Goal: Transaction & Acquisition: Purchase product/service

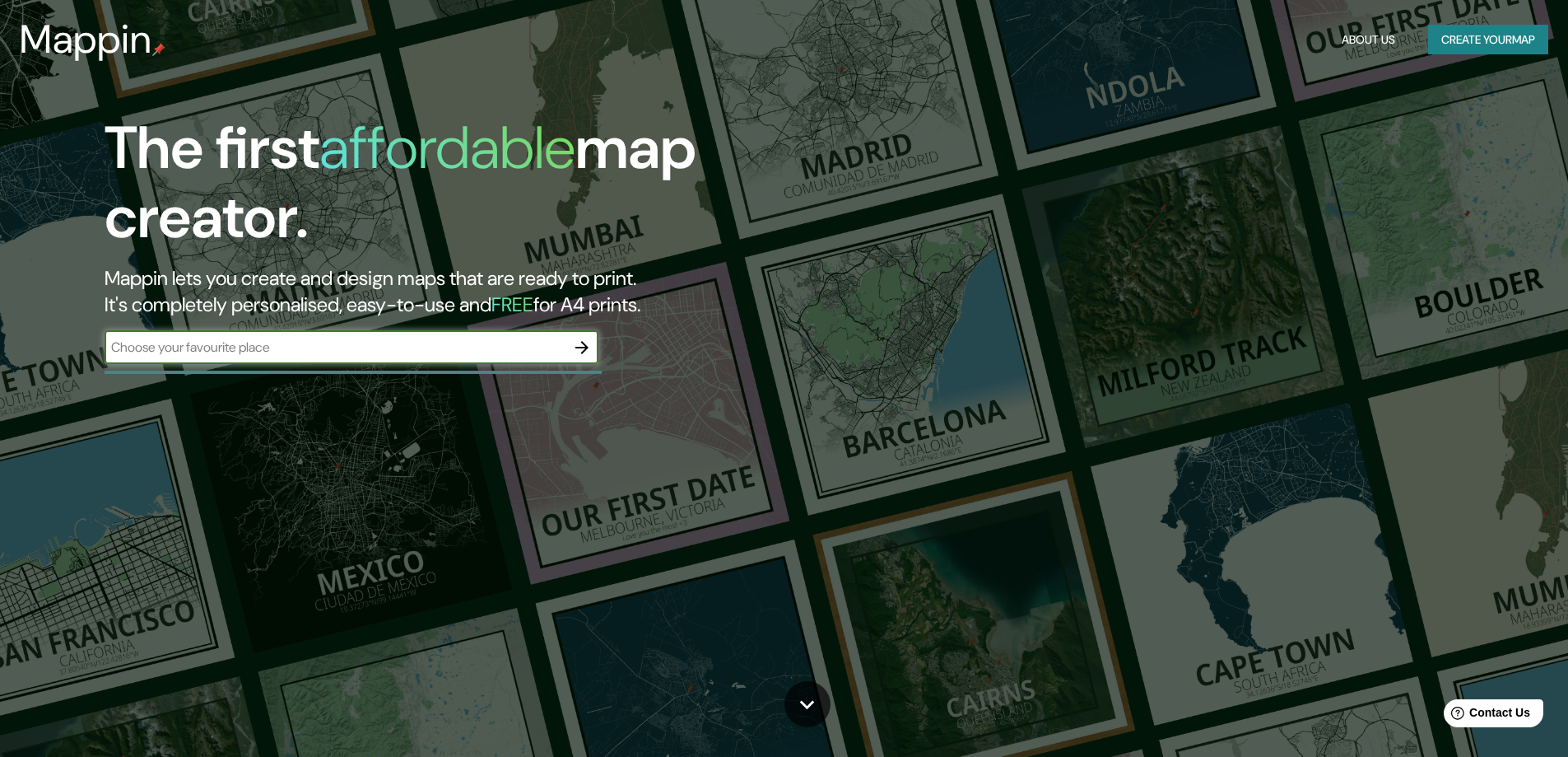
click at [1479, 38] on button "Create your map" at bounding box center [1488, 40] width 120 height 31
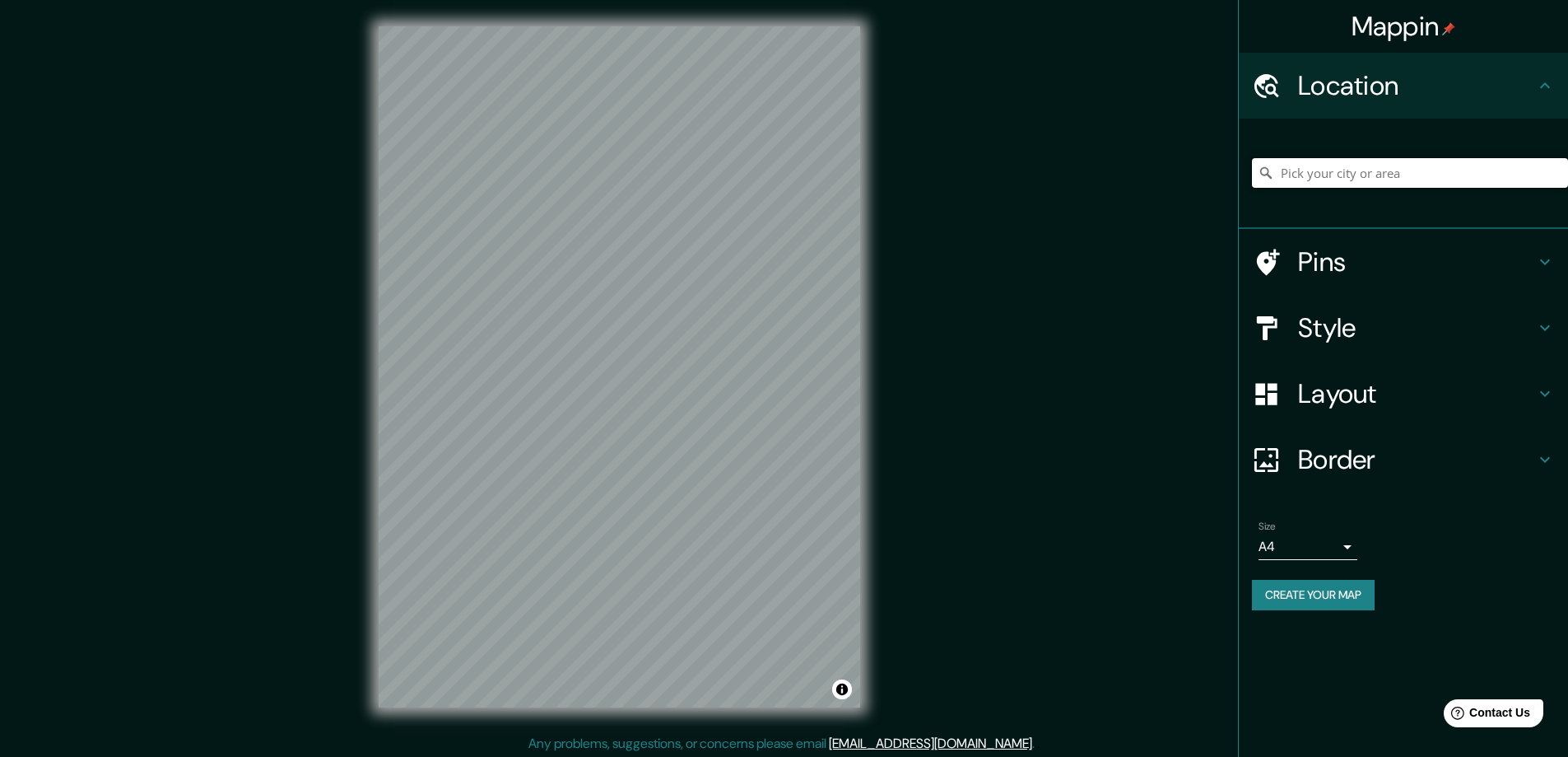
click at [1319, 172] on input "Pick your city or area" at bounding box center [1410, 173] width 316 height 30
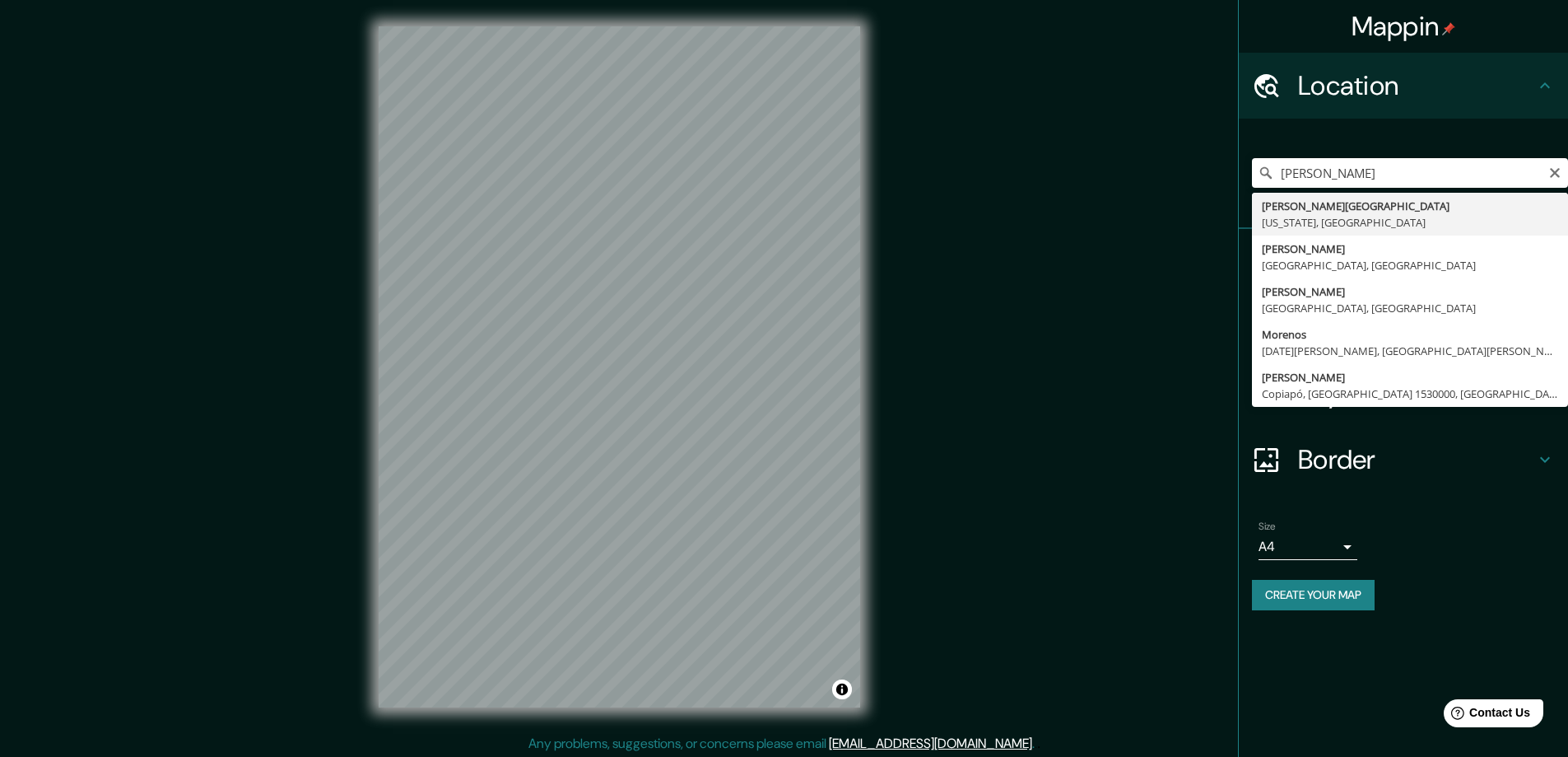
type input "[PERSON_NAME], [GEOGRAPHIC_DATA], [GEOGRAPHIC_DATA]"
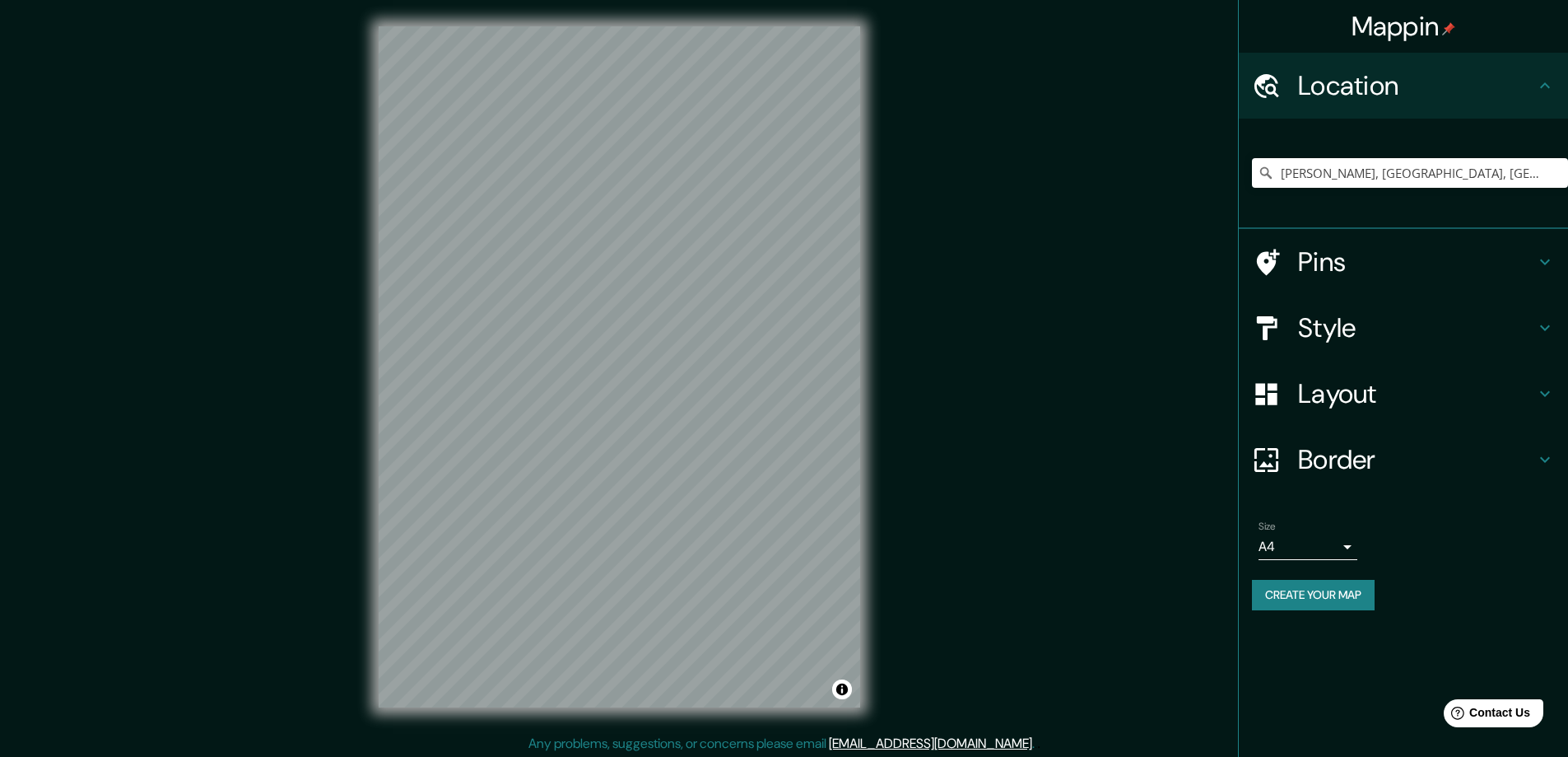
click at [1449, 467] on h4 "Border" at bounding box center [1416, 460] width 237 height 33
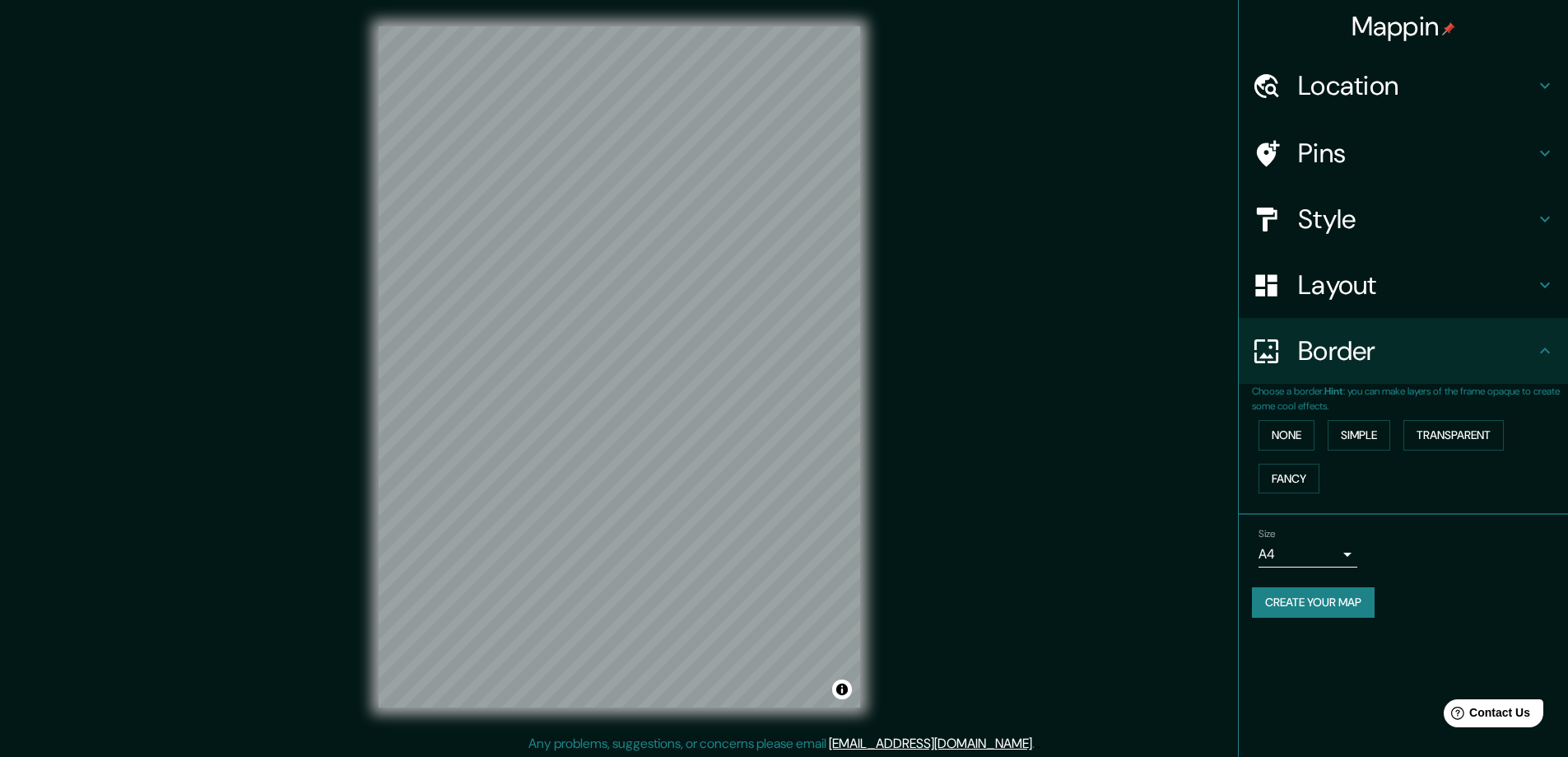
click at [1498, 346] on h4 "Border" at bounding box center [1416, 351] width 237 height 33
click at [1484, 291] on h4 "Layout" at bounding box center [1416, 285] width 237 height 33
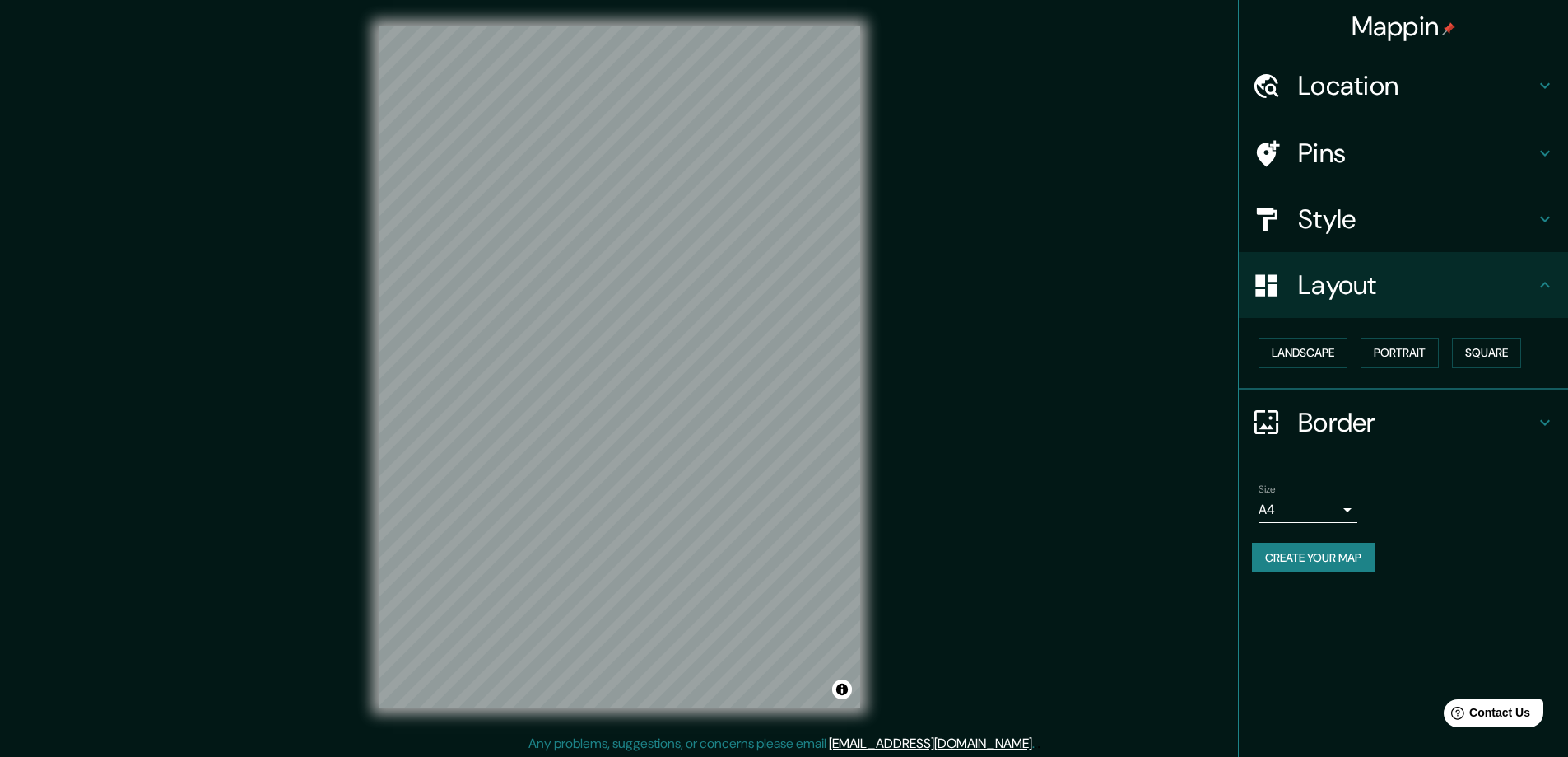
click at [1511, 217] on h4 "Style" at bounding box center [1416, 219] width 237 height 33
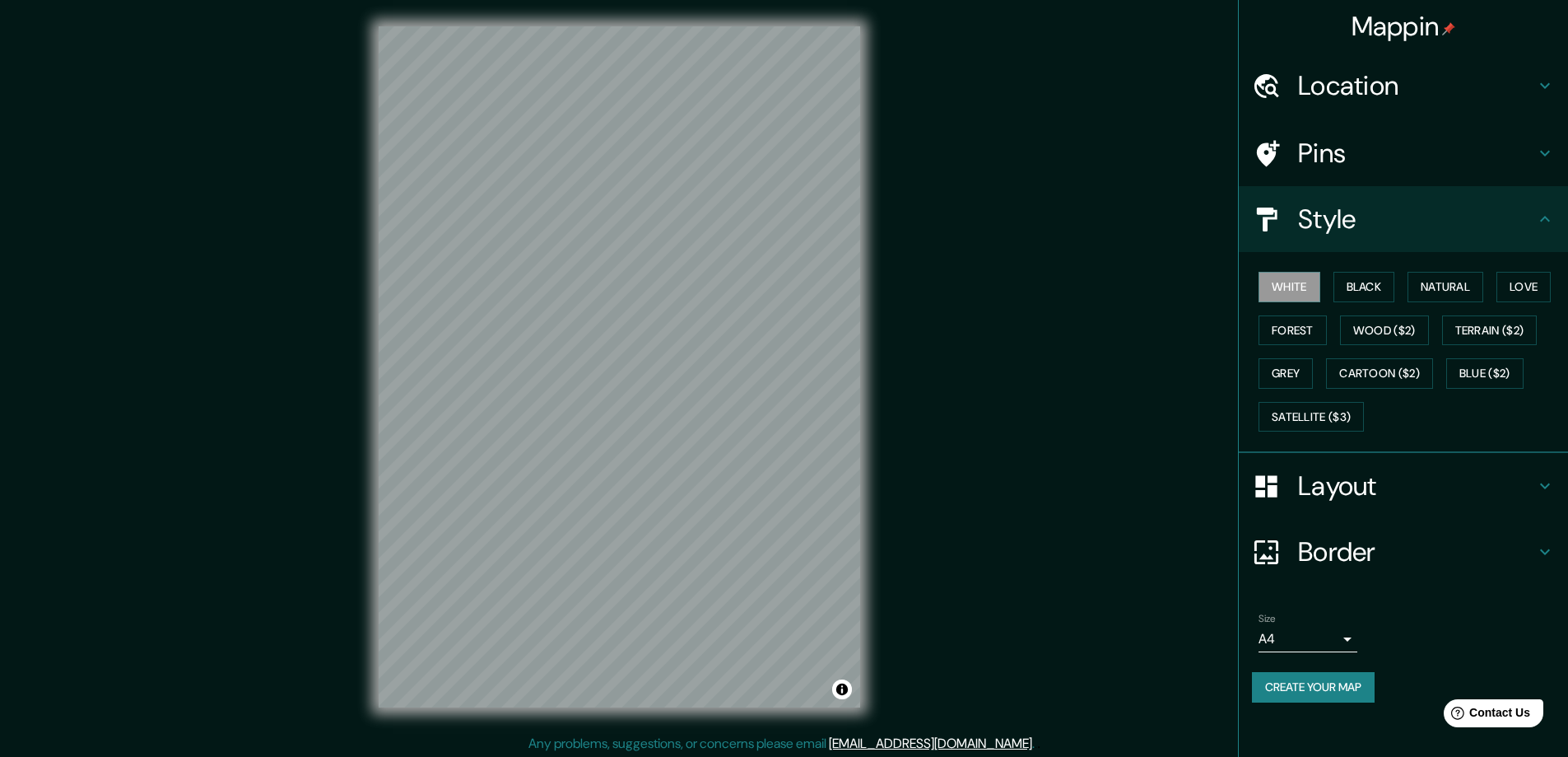
click at [1514, 149] on h4 "Pins" at bounding box center [1416, 153] width 237 height 33
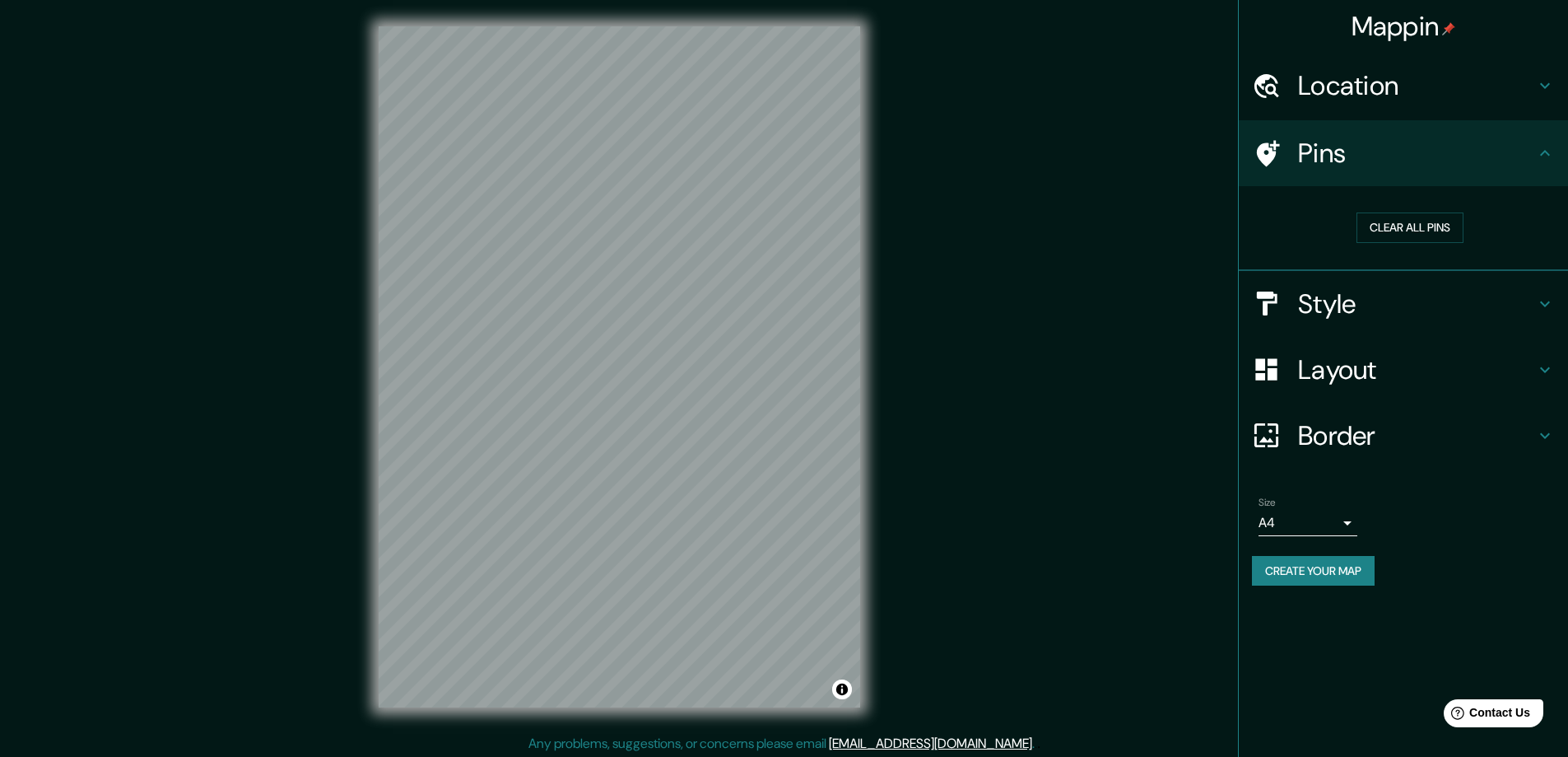
click at [1496, 86] on h4 "Location" at bounding box center [1416, 86] width 237 height 33
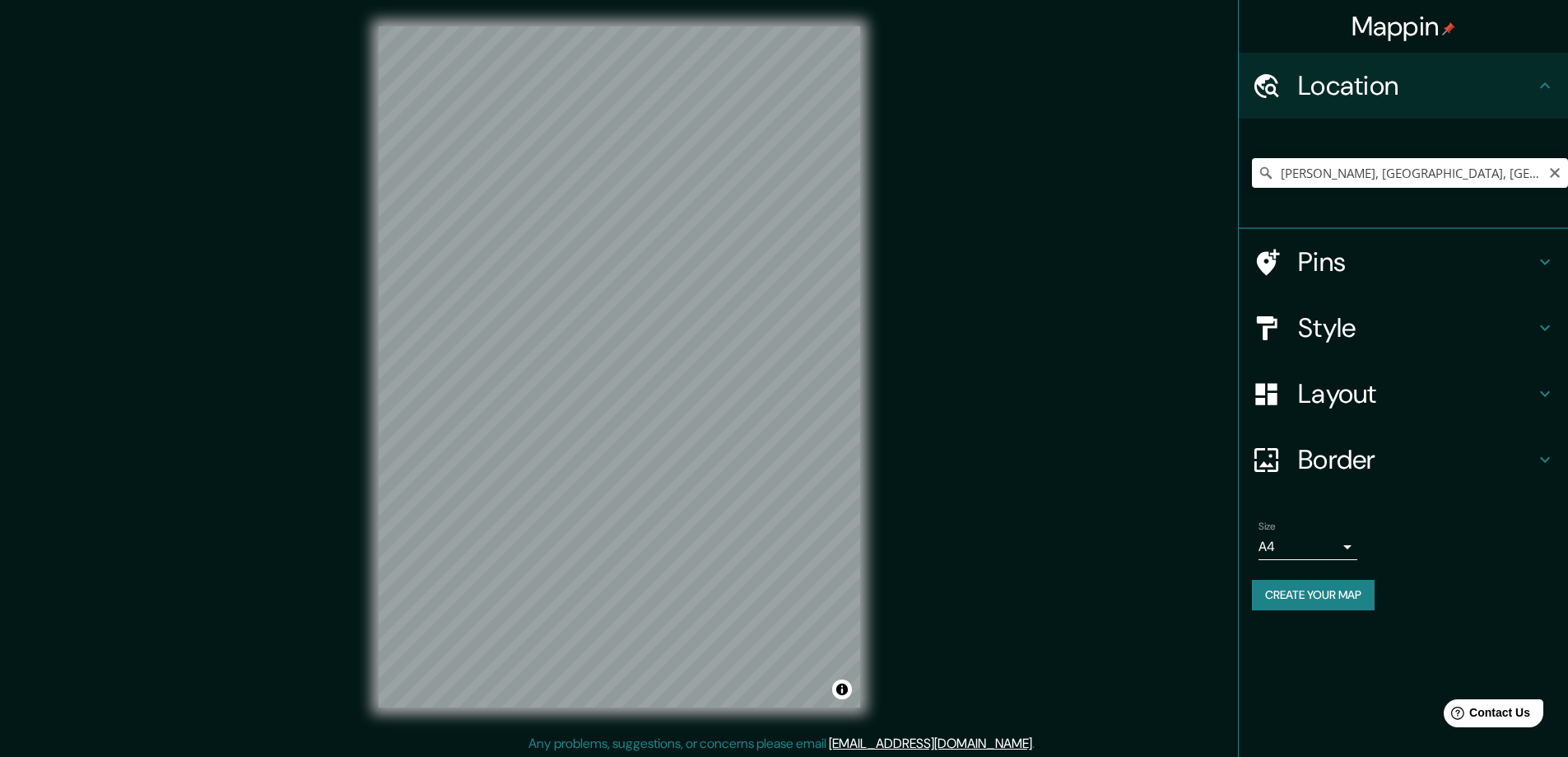
click at [1264, 174] on icon at bounding box center [1266, 173] width 17 height 17
click at [1535, 179] on input "[PERSON_NAME], [GEOGRAPHIC_DATA], [GEOGRAPHIC_DATA]" at bounding box center [1410, 173] width 316 height 30
click at [1280, 174] on input "[PERSON_NAME], [GEOGRAPHIC_DATA], [GEOGRAPHIC_DATA]" at bounding box center [1410, 173] width 316 height 30
click at [1268, 176] on icon at bounding box center [1266, 173] width 12 height 12
click at [1550, 167] on icon "Clear" at bounding box center [1555, 173] width 13 height 13
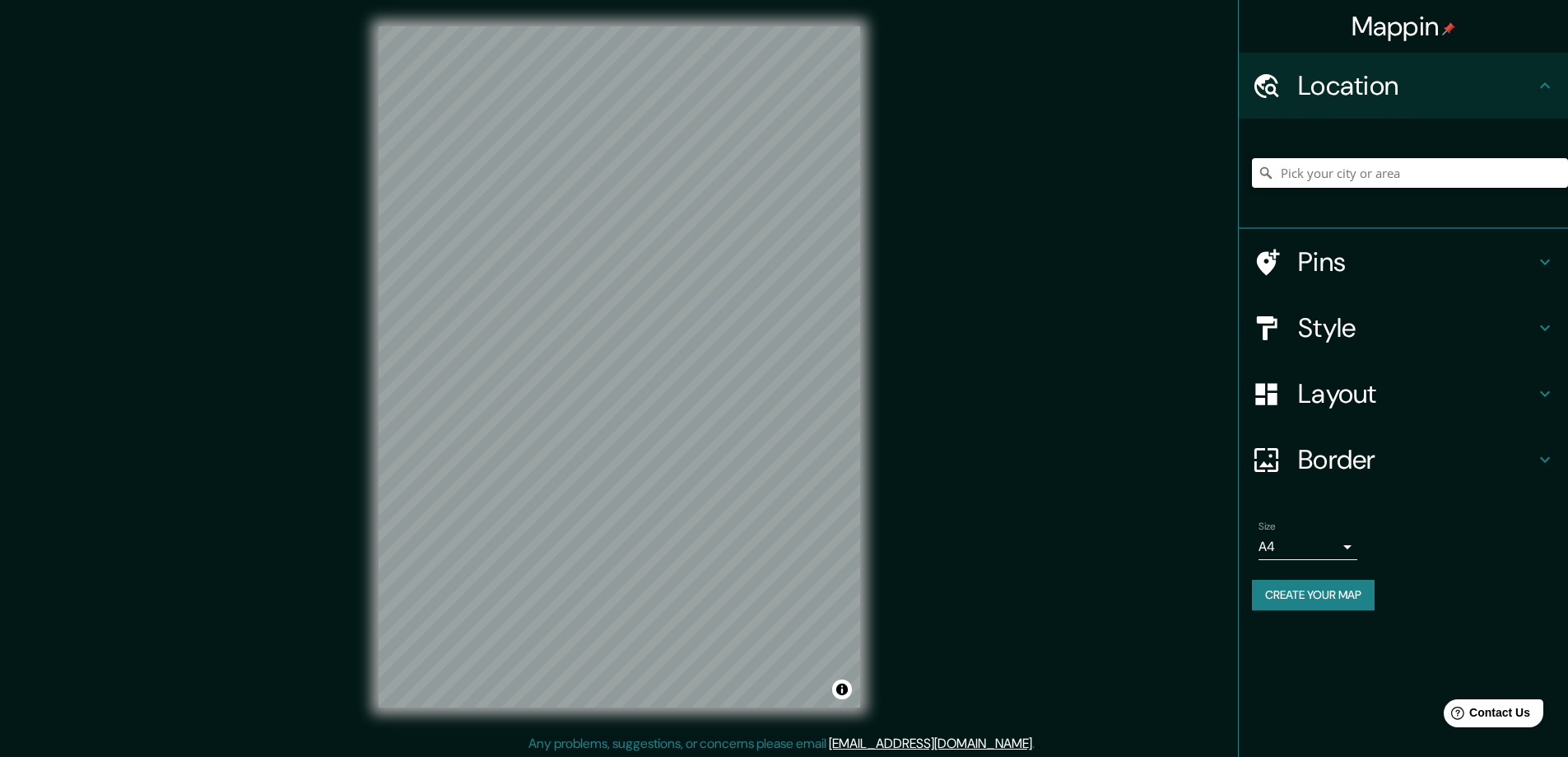
click at [1460, 178] on input "Pick your city or area" at bounding box center [1410, 173] width 316 height 30
click at [1319, 171] on input "Pick your city or area" at bounding box center [1410, 173] width 316 height 30
type input "[PERSON_NAME], [GEOGRAPHIC_DATA], [GEOGRAPHIC_DATA]"
